Goal: Browse casually: Explore the website without a specific task or goal

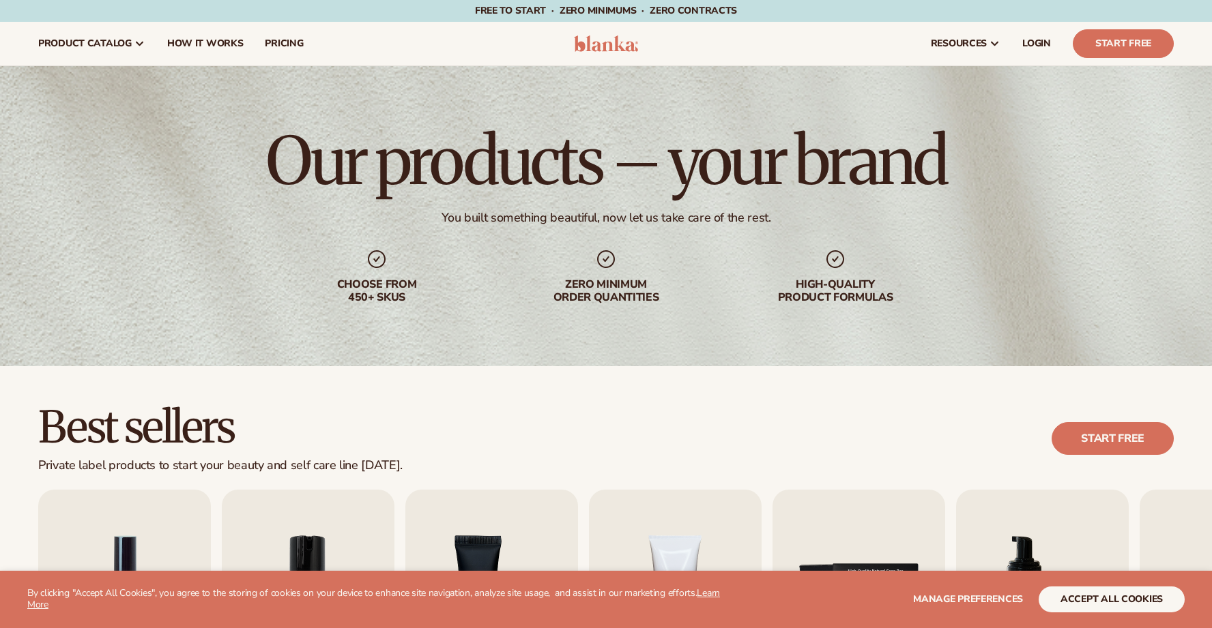
scroll to position [465, 0]
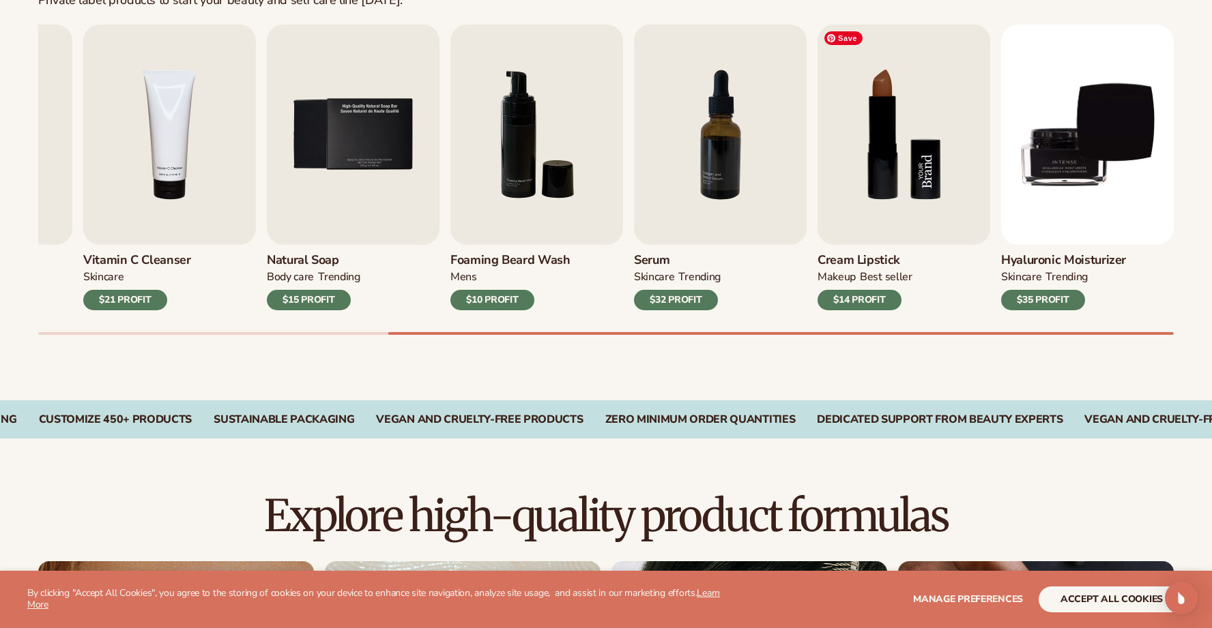
click at [890, 162] on img "8 / 9" at bounding box center [903, 135] width 173 height 220
click at [876, 216] on img "8 / 9" at bounding box center [903, 135] width 173 height 220
click at [888, 211] on img "8 / 9" at bounding box center [903, 135] width 173 height 220
click at [868, 272] on div "BEST SELLER" at bounding box center [886, 277] width 53 height 14
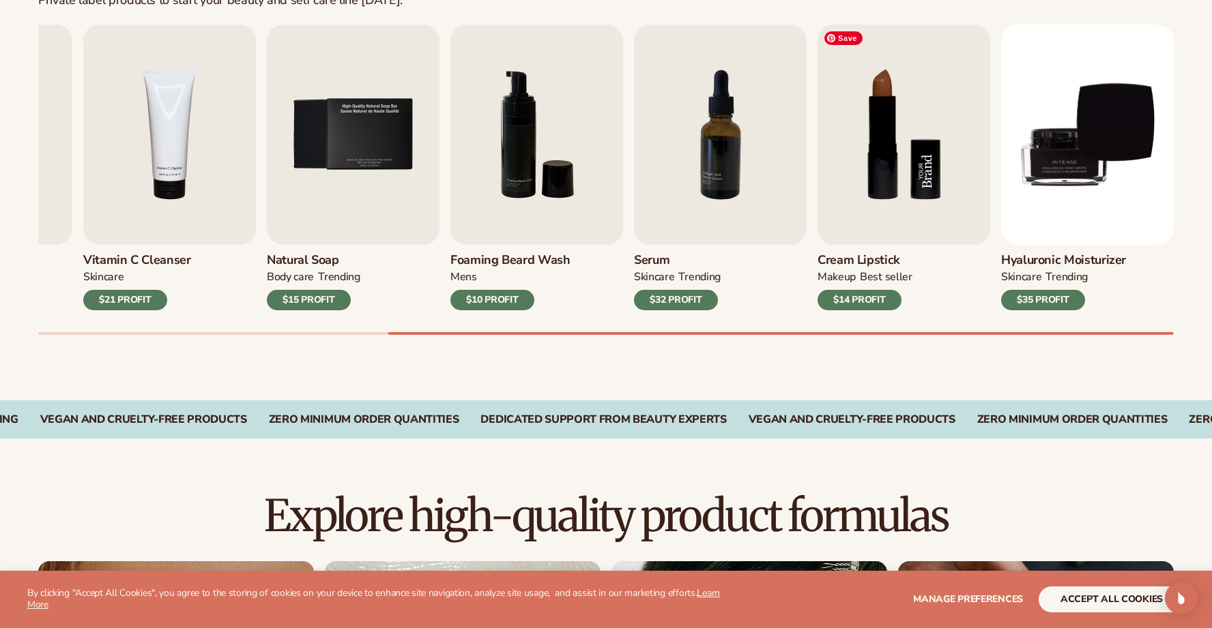
click at [908, 159] on img "8 / 9" at bounding box center [903, 135] width 173 height 220
click at [857, 271] on div "MAKEUP BEST SELLER" at bounding box center [864, 280] width 95 height 20
click at [858, 77] on img "8 / 9" at bounding box center [903, 135] width 173 height 220
click at [862, 299] on div "$14 PROFIT" at bounding box center [859, 300] width 84 height 20
click at [865, 185] on img "8 / 9" at bounding box center [903, 135] width 173 height 220
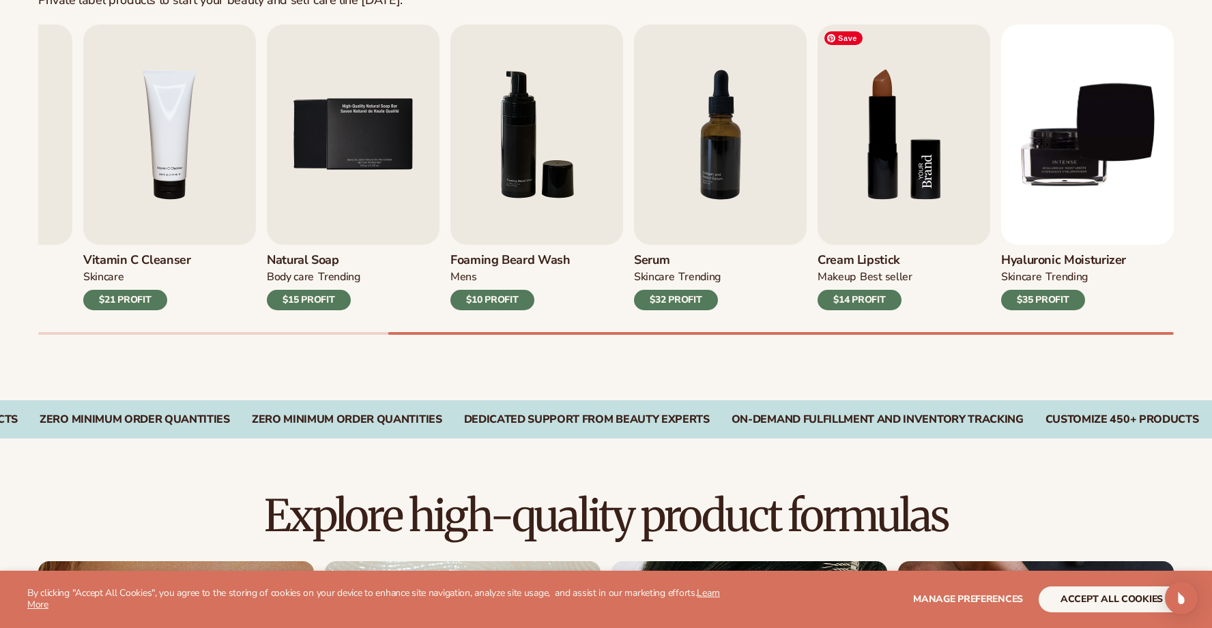
click at [668, 185] on div "Lip Gloss MAKEUP $16 PROFIT Moisturizer SKINCARE $17 PROFIT SKINCARE" at bounding box center [100, 168] width 1135 height 286
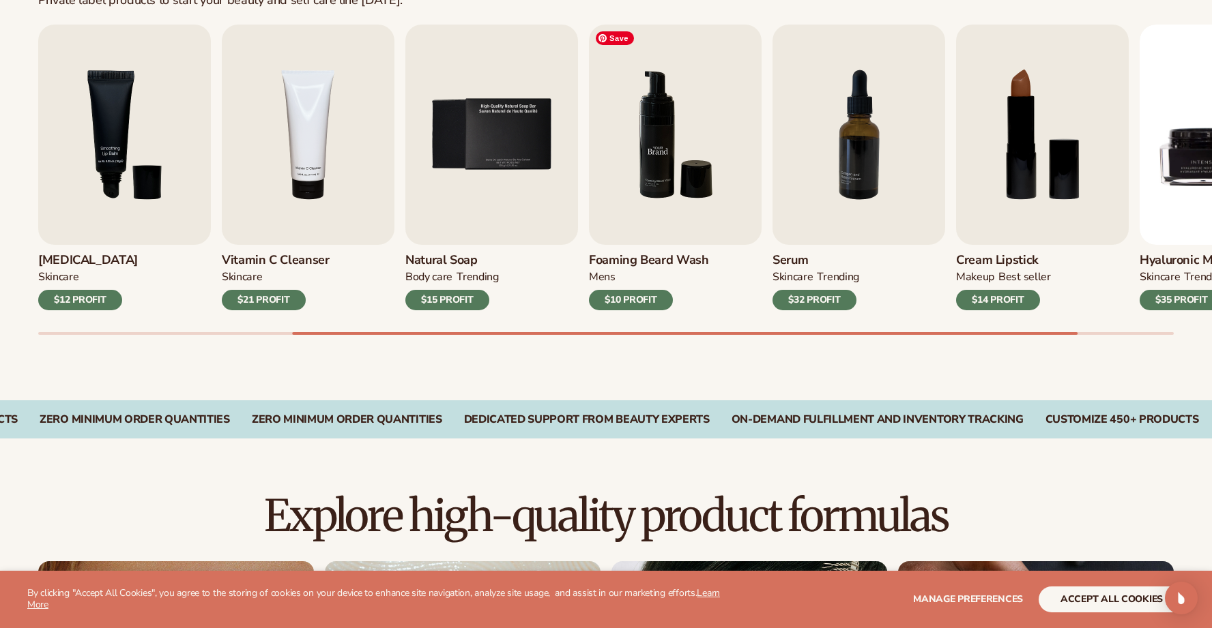
click at [669, 147] on img "6 / 9" at bounding box center [675, 135] width 173 height 220
